Goal: Find contact information: Find contact information

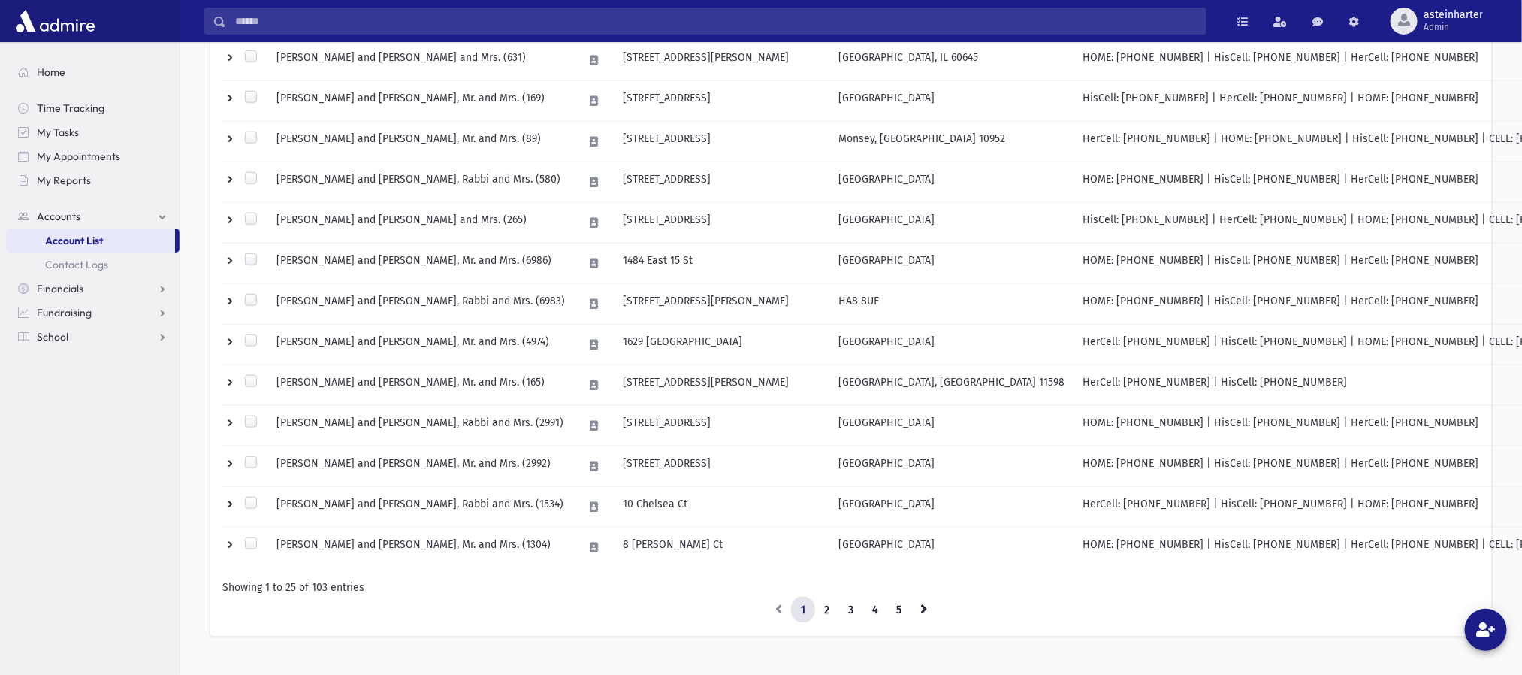
scroll to position [807, 0]
click at [823, 614] on link "2" at bounding box center [826, 608] width 25 height 27
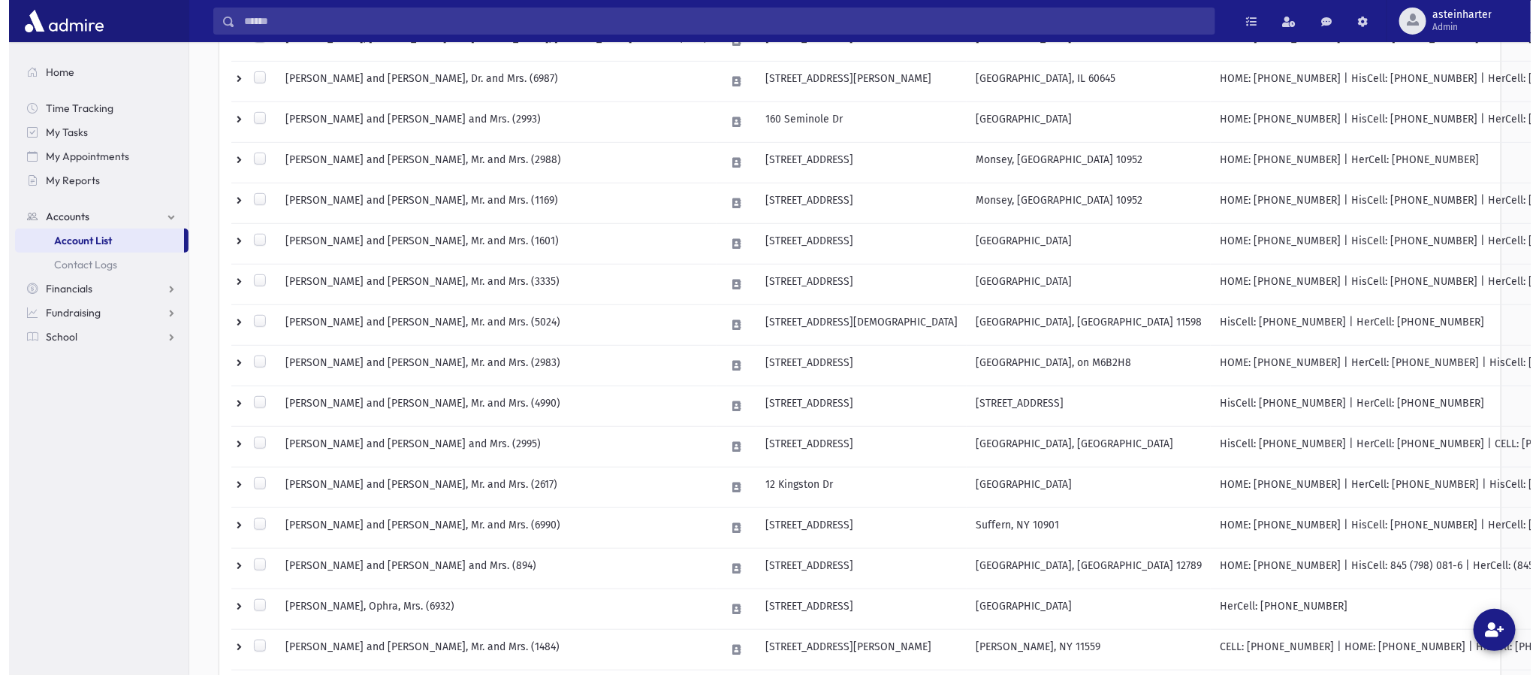
scroll to position [377, 0]
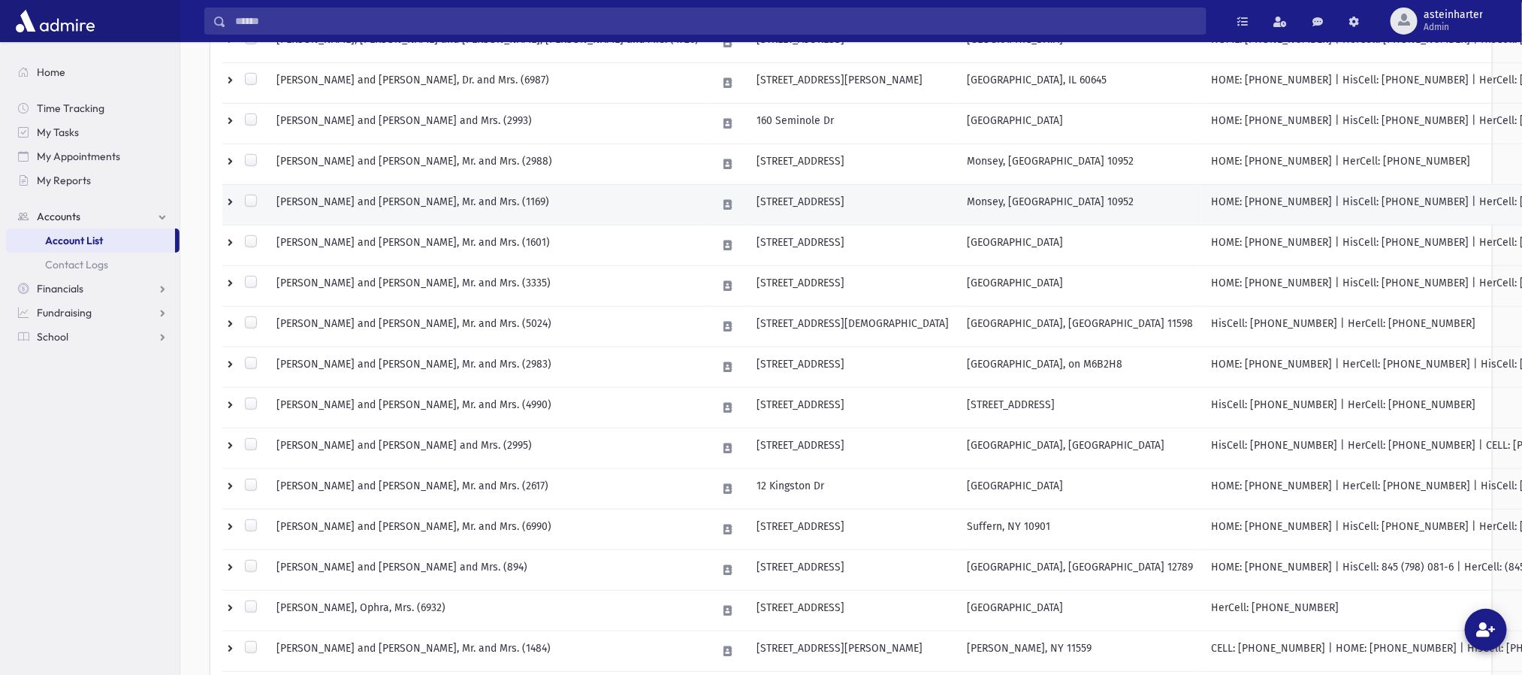
click at [412, 206] on td "[PERSON_NAME] and [PERSON_NAME], Mr. and Mrs. (1169)" at bounding box center [487, 204] width 440 height 41
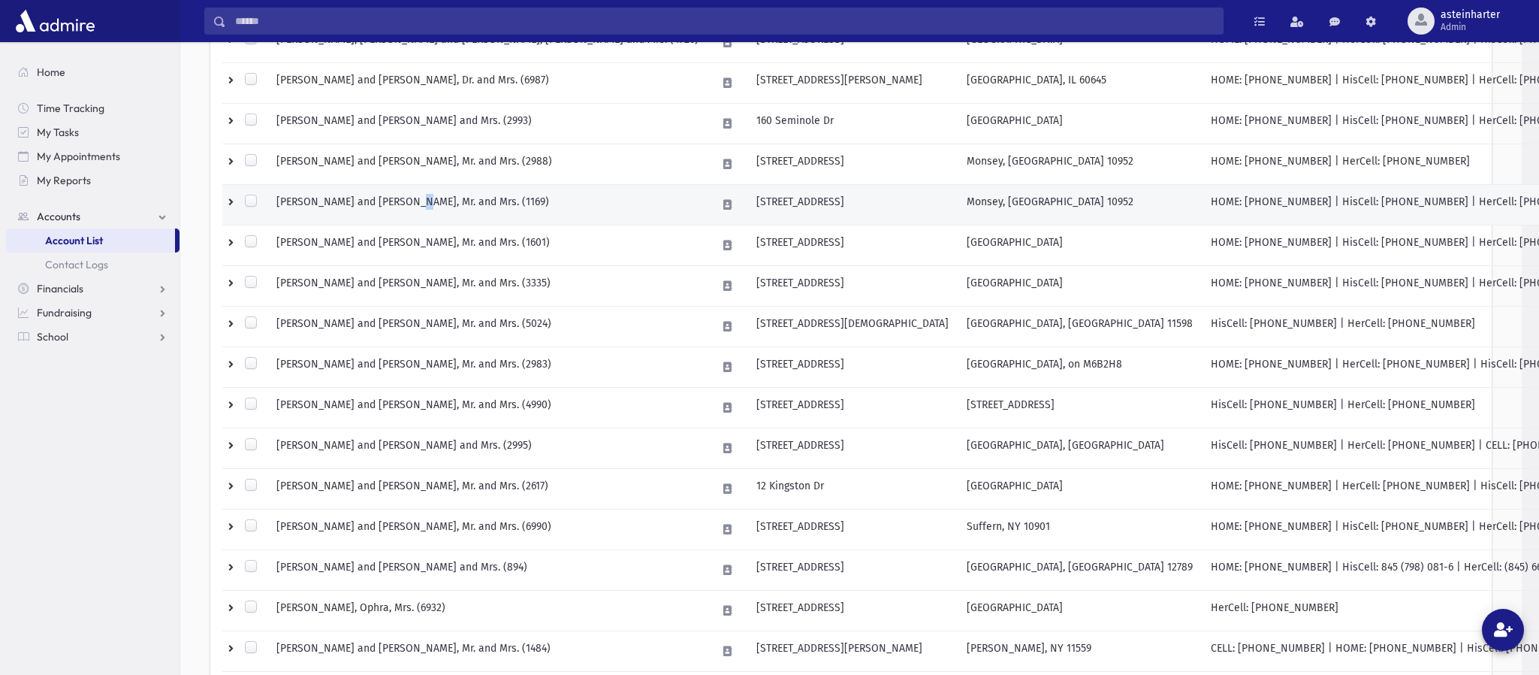
click at [412, 206] on div "**********" at bounding box center [851, 398] width 1342 height 1466
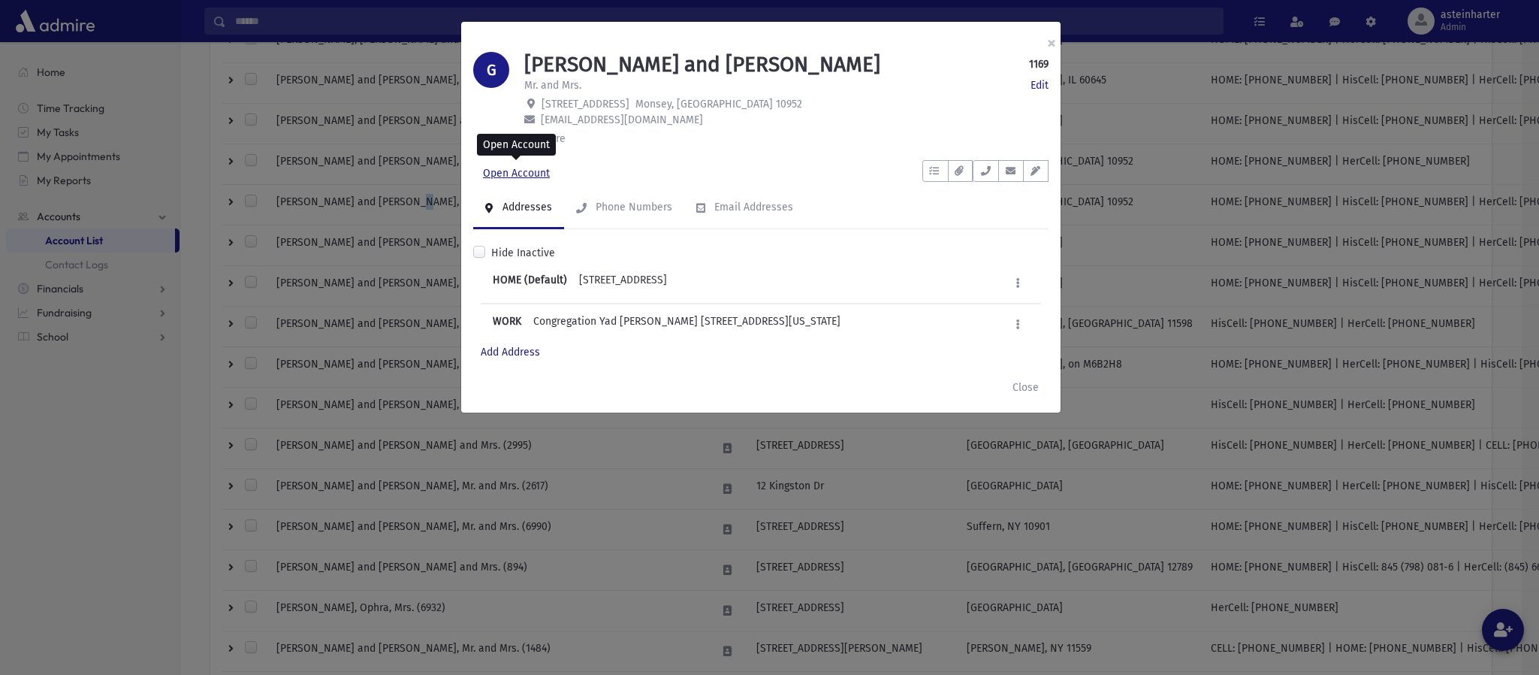
click at [518, 177] on link "Open Account" at bounding box center [516, 173] width 86 height 27
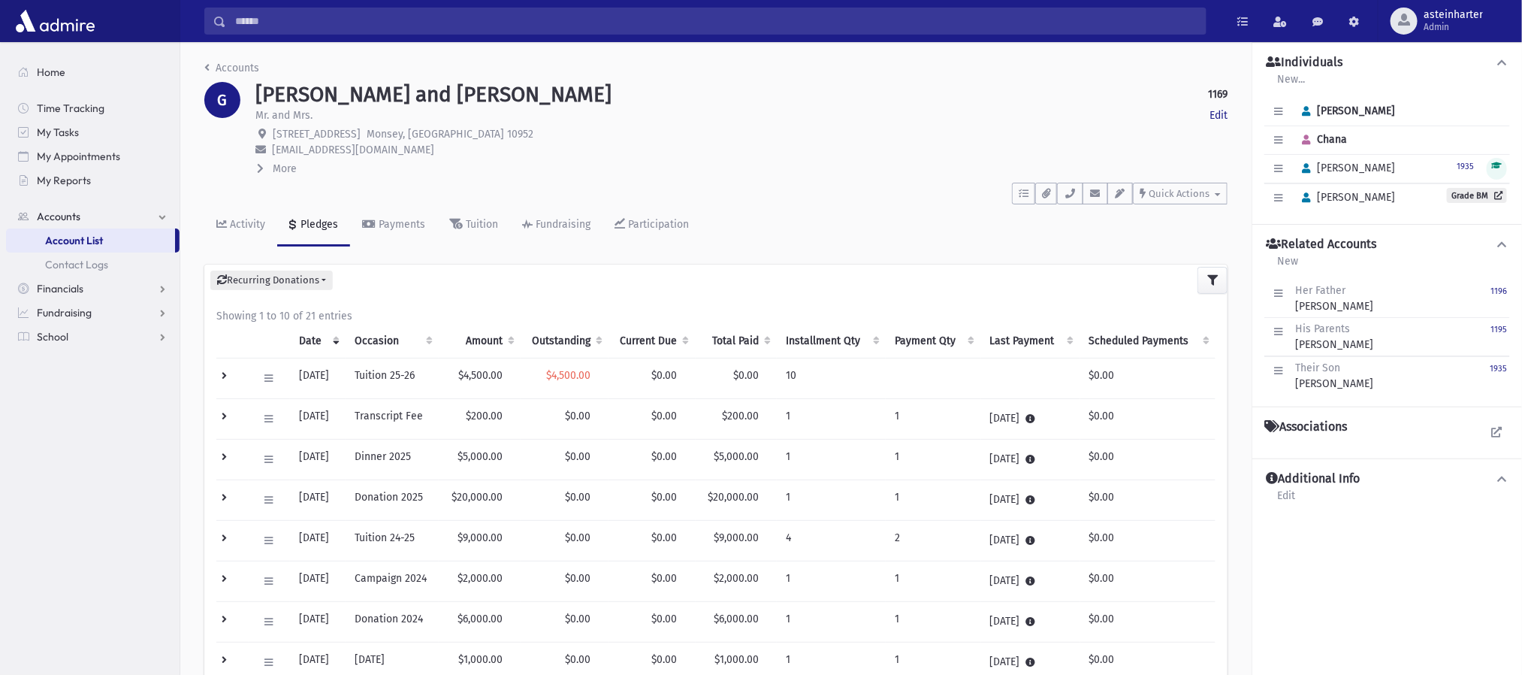
click at [260, 169] on icon at bounding box center [260, 168] width 7 height 11
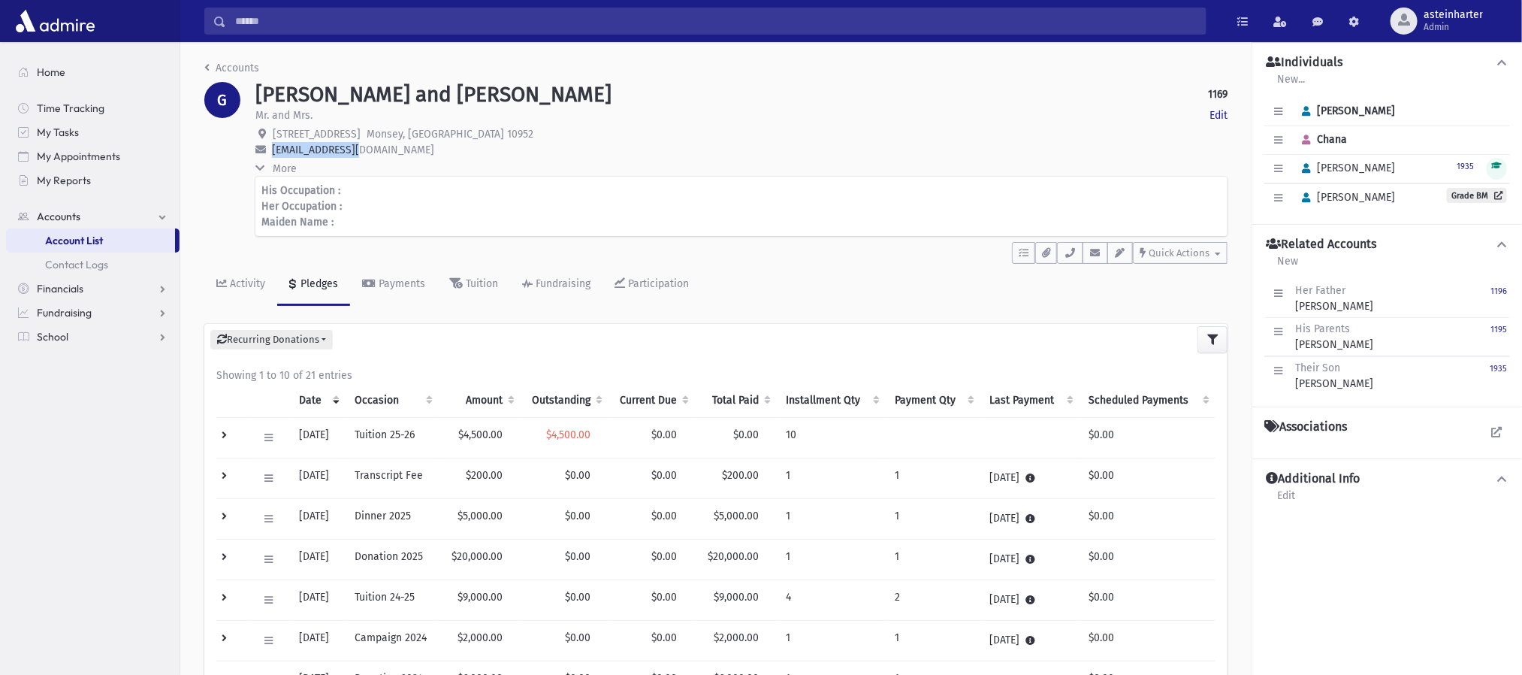
drag, startPoint x: 367, startPoint y: 152, endPoint x: 273, endPoint y: 149, distance: 93.9
click at [273, 149] on p "[EMAIL_ADDRESS][DOMAIN_NAME]" at bounding box center [741, 150] width 972 height 16
copy span "[EMAIL_ADDRESS][DOMAIN_NAME]"
